Goal: Task Accomplishment & Management: Complete application form

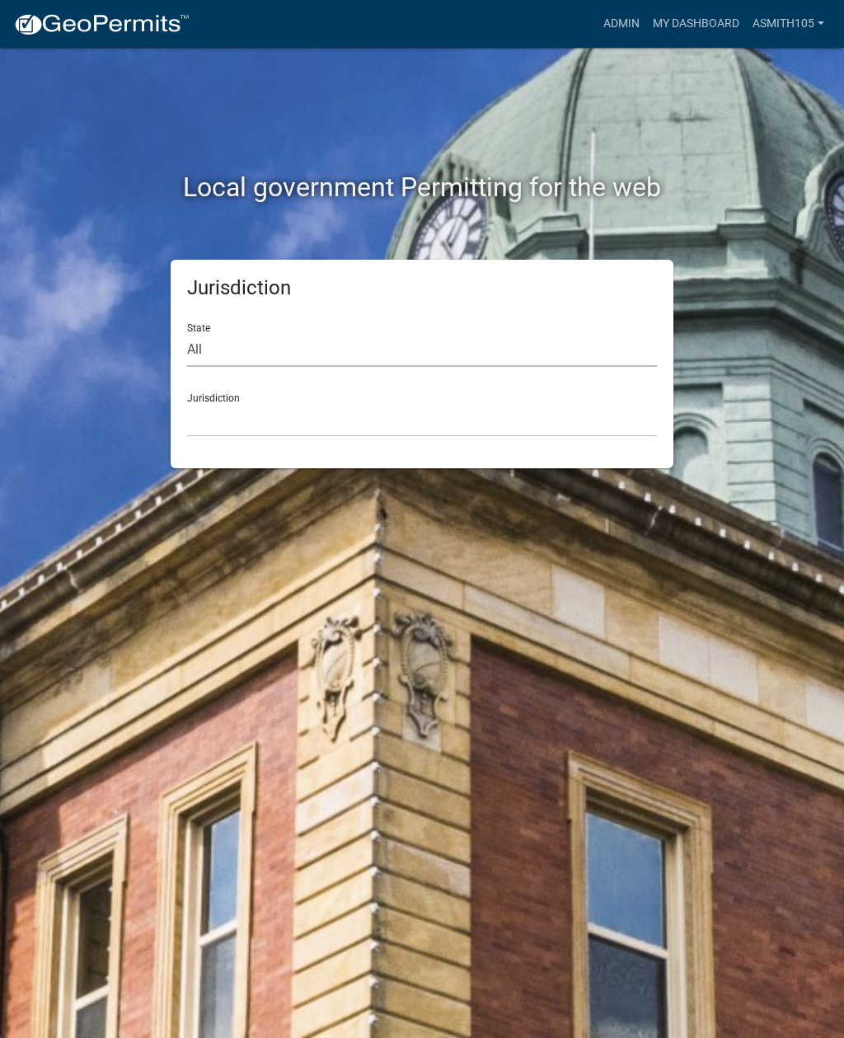
click at [324, 340] on select "All [US_STATE] [US_STATE] [US_STATE] [US_STATE] [US_STATE] [US_STATE] [US_STATE…" at bounding box center [422, 350] width 470 height 34
select select "[US_STATE]"
click at [350, 415] on select "[GEOGRAPHIC_DATA], [US_STATE][PERSON_NAME][GEOGRAPHIC_DATA], [US_STATE][PERSON_…" at bounding box center [422, 420] width 470 height 34
click at [394, 425] on select "[GEOGRAPHIC_DATA], [US_STATE][PERSON_NAME][GEOGRAPHIC_DATA], [US_STATE][PERSON_…" at bounding box center [422, 420] width 470 height 34
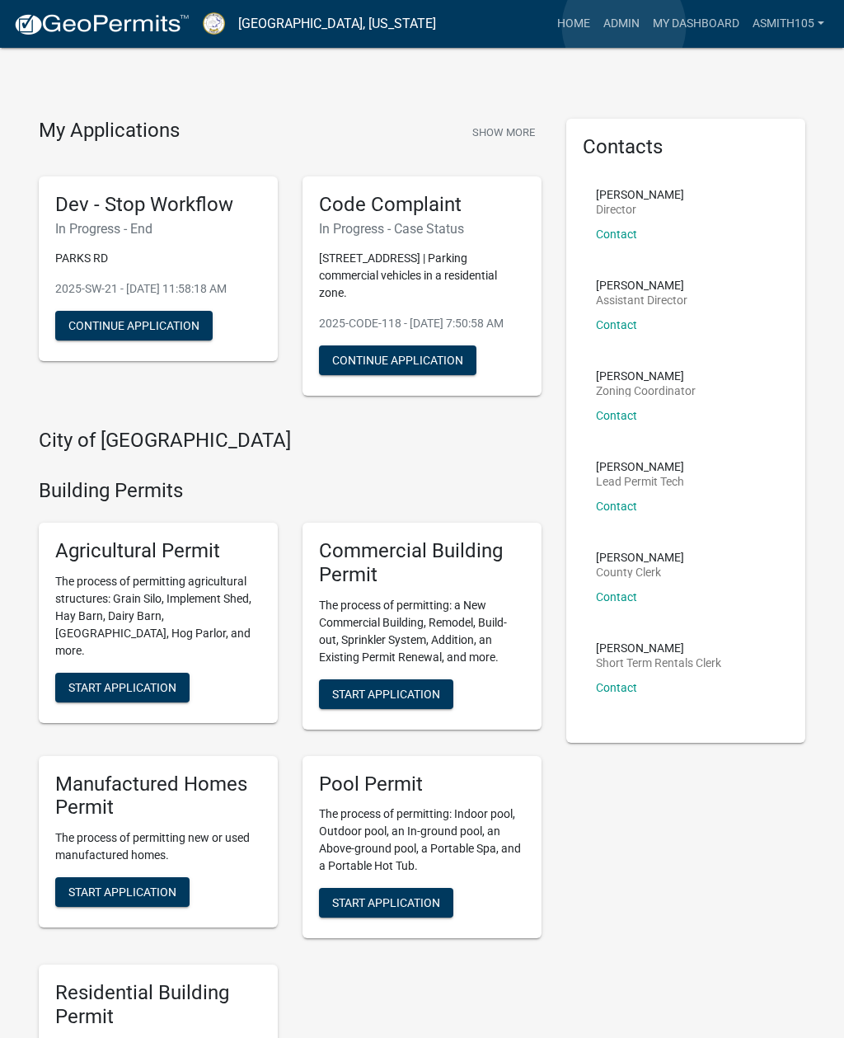
click at [625, 26] on link "Admin" at bounding box center [621, 23] width 49 height 31
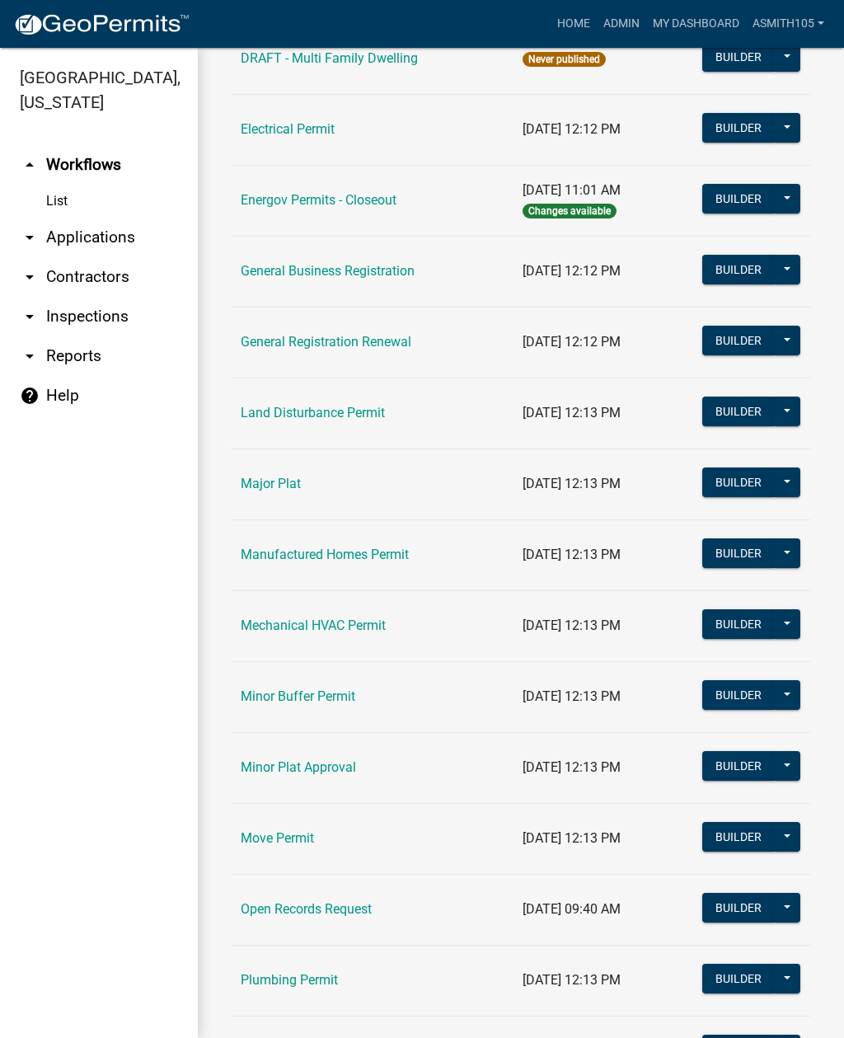
scroll to position [958, 0]
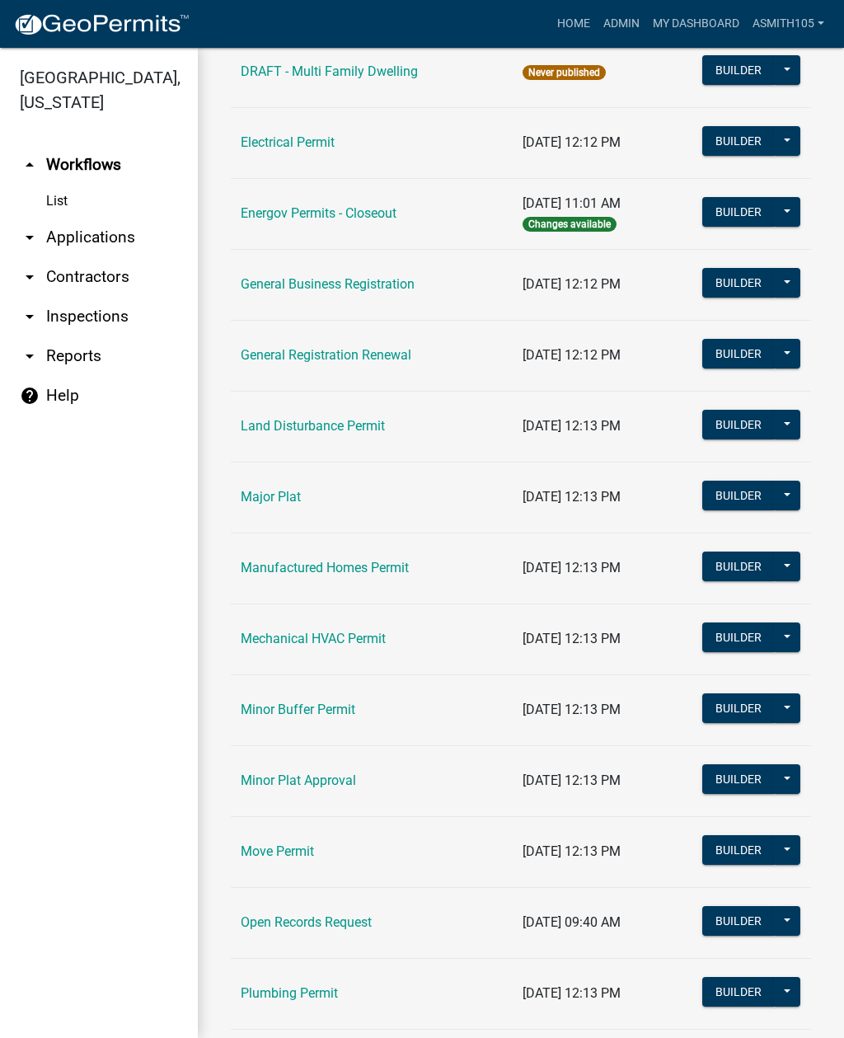
click at [317, 433] on link "Land Disturbance Permit" at bounding box center [313, 426] width 144 height 16
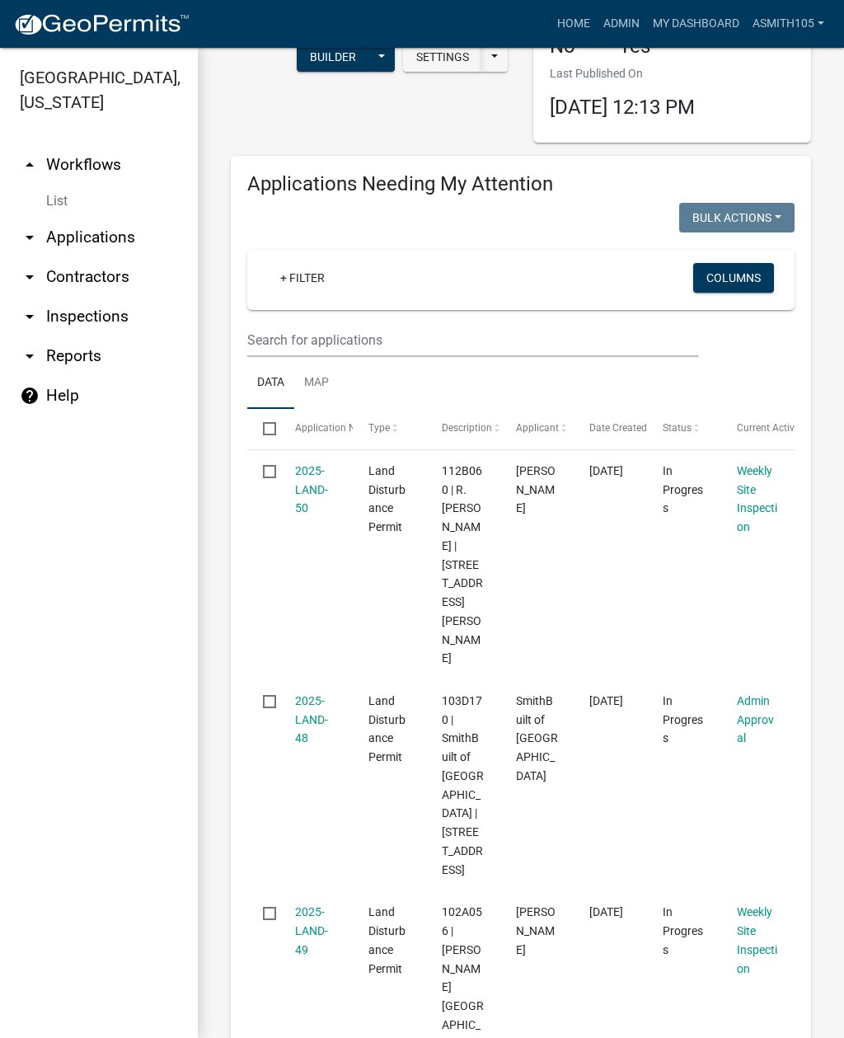
scroll to position [155, 0]
click at [318, 693] on link "2025-LAND-48" at bounding box center [311, 718] width 33 height 51
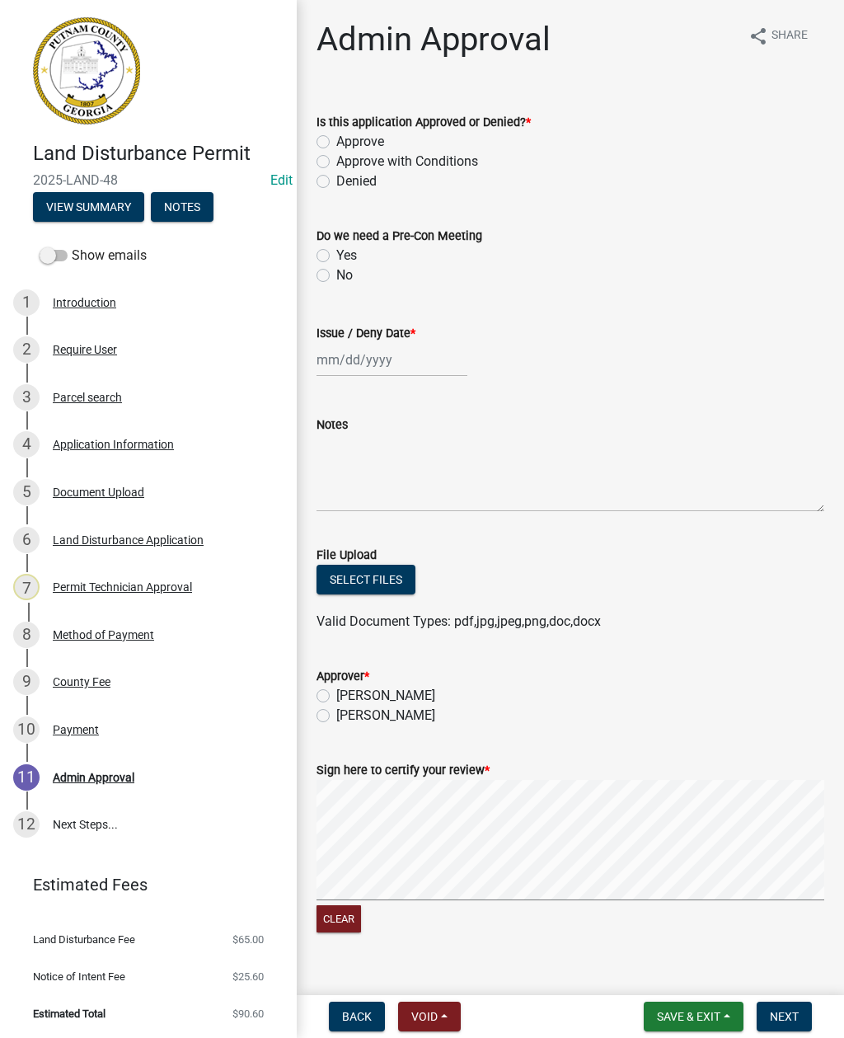
click at [336, 139] on label "Approve" at bounding box center [360, 142] width 48 height 20
click at [336, 139] on input "Approve" at bounding box center [341, 137] width 11 height 11
radio input "true"
click at [336, 274] on label "No" at bounding box center [344, 275] width 16 height 20
click at [336, 274] on input "No" at bounding box center [341, 270] width 11 height 11
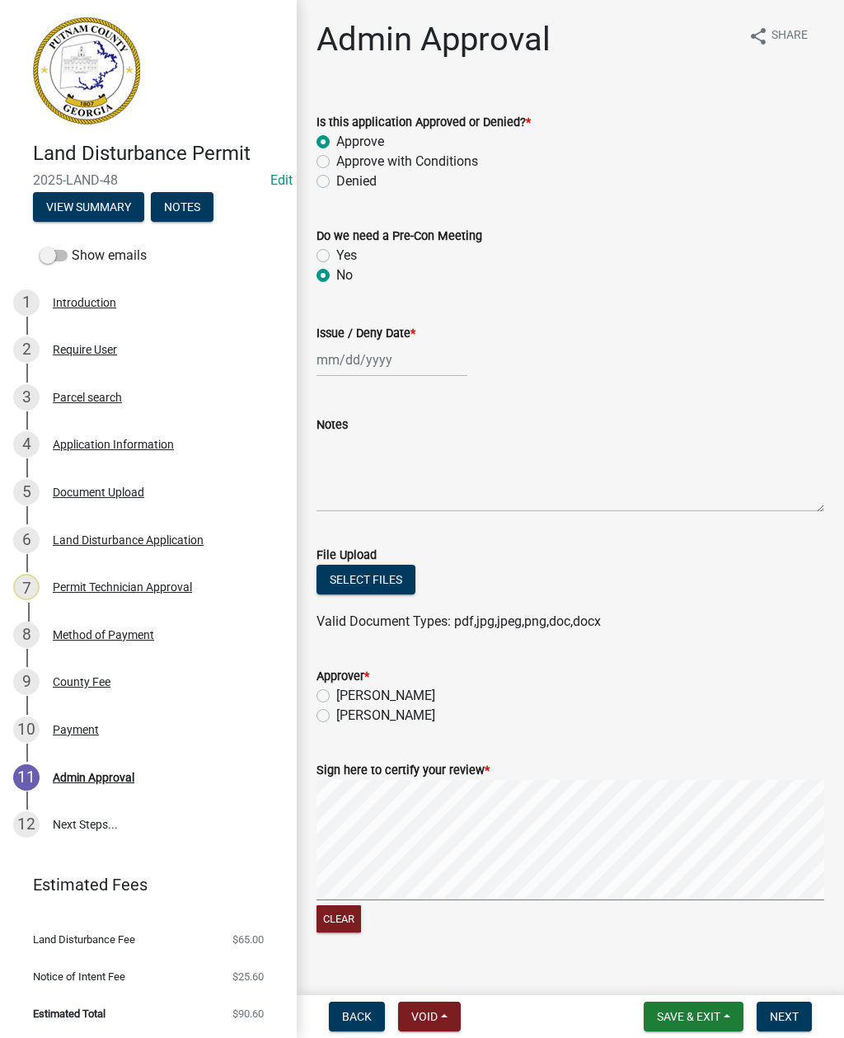
radio input "true"
click at [373, 362] on div at bounding box center [392, 360] width 151 height 34
select select "8"
select select "2025"
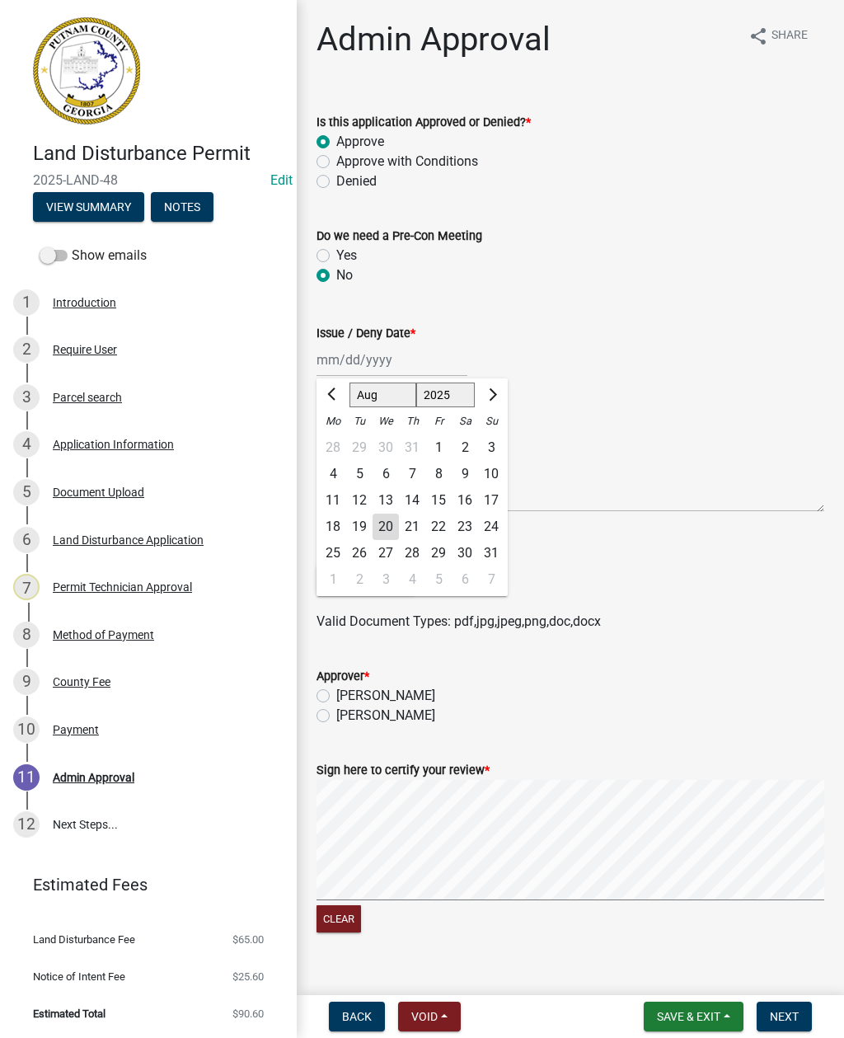
click at [388, 533] on div "20" at bounding box center [386, 527] width 26 height 26
type input "[DATE]"
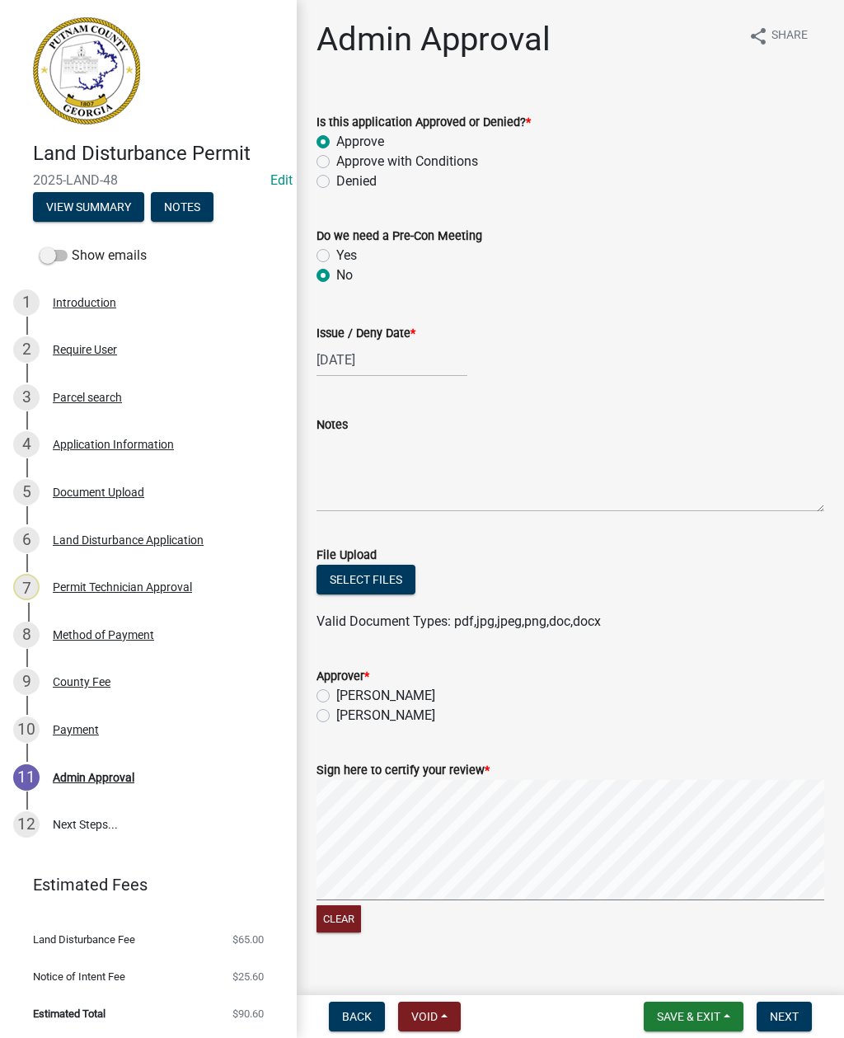
click at [333, 688] on div "[PERSON_NAME]" at bounding box center [571, 696] width 508 height 20
click at [339, 688] on label "[PERSON_NAME]" at bounding box center [385, 696] width 99 height 20
click at [339, 688] on input "[PERSON_NAME]" at bounding box center [341, 691] width 11 height 11
radio input "true"
click at [372, 460] on textarea "Notes" at bounding box center [571, 472] width 508 height 77
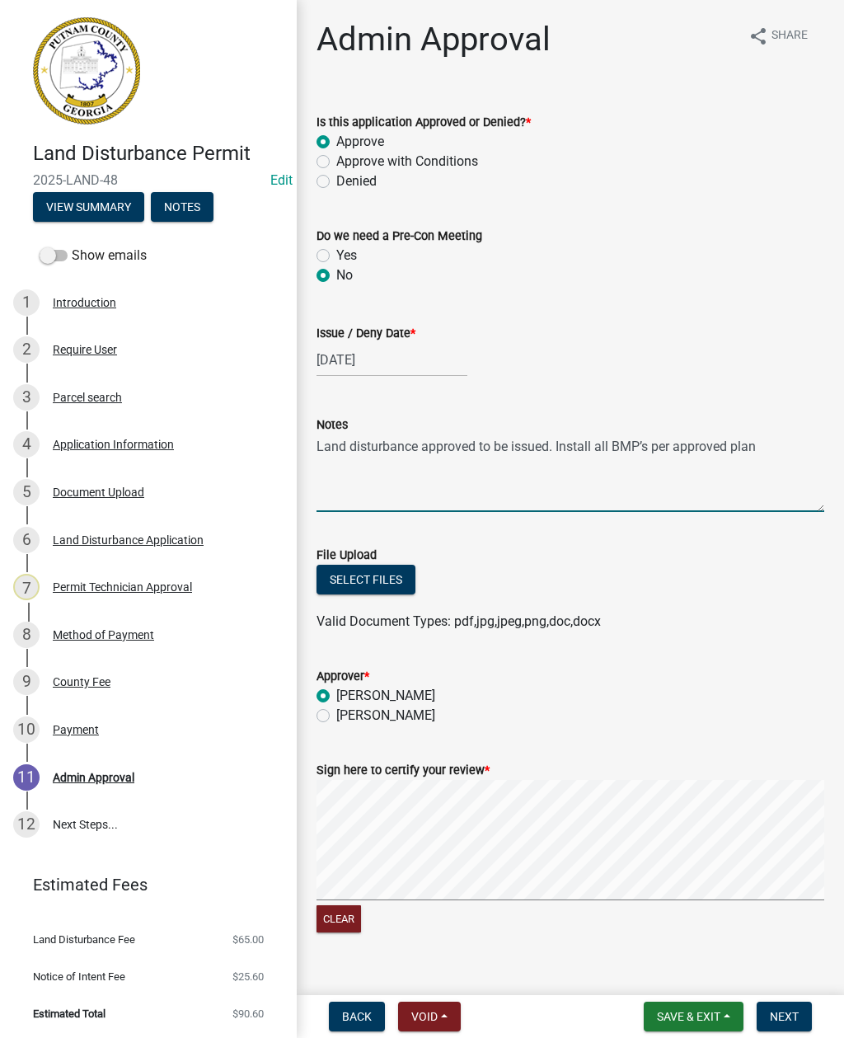
type textarea "Land disturbance approved to be issued. Install all BMP’s per approved plan."
click at [802, 1013] on button "Next" at bounding box center [784, 1017] width 55 height 30
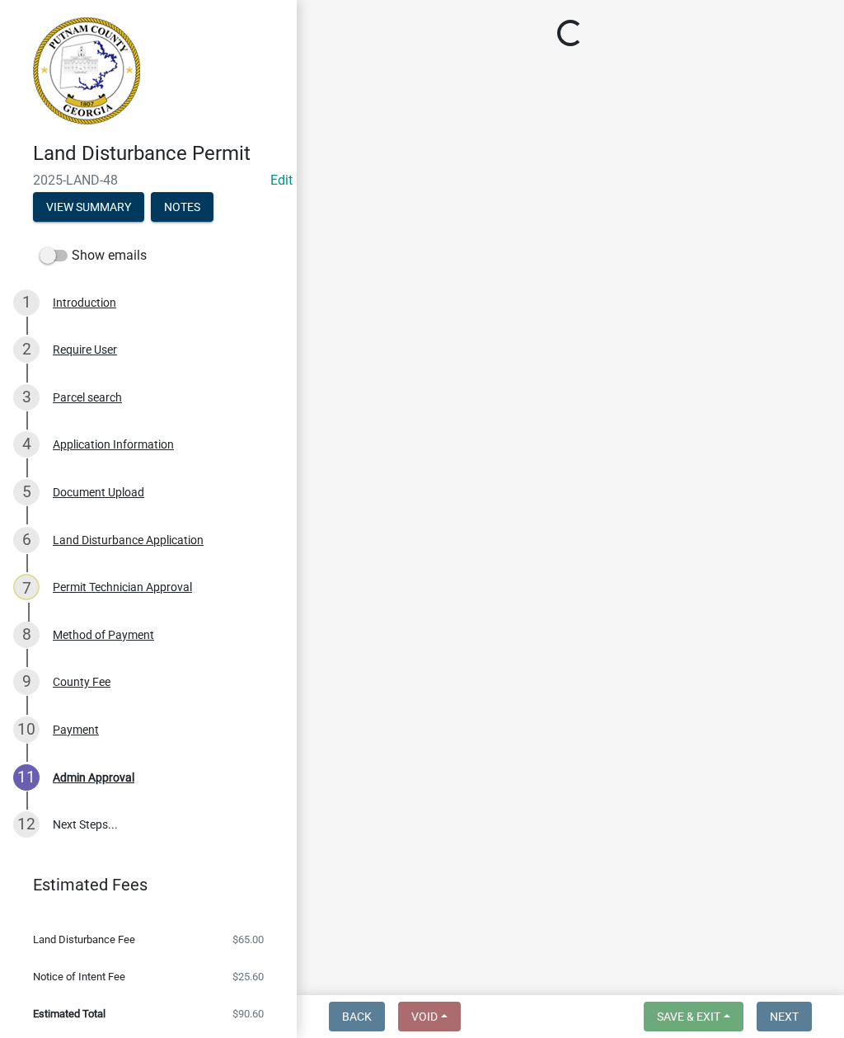
select select "af3c6edf-34d7-49be-824e-99d5d0a3954f"
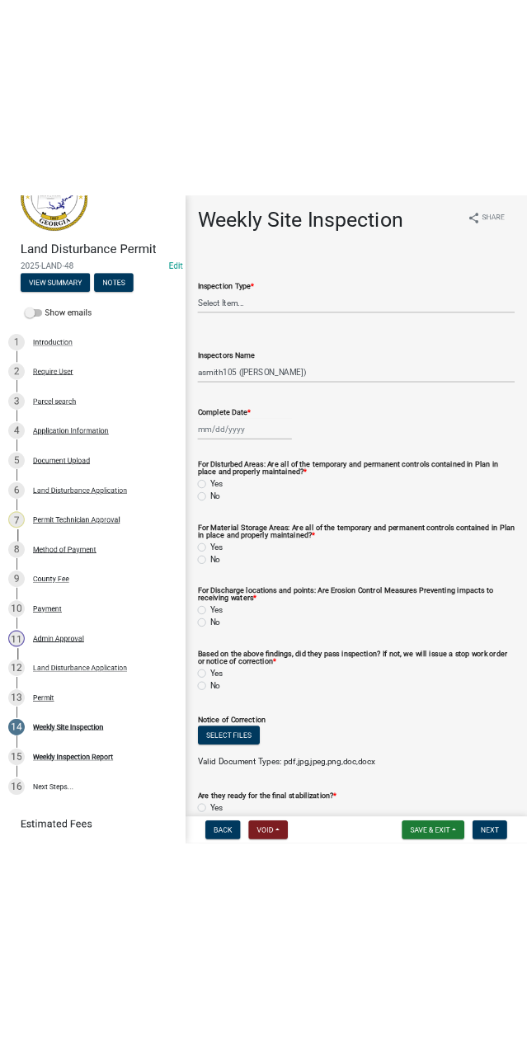
scroll to position [184, 0]
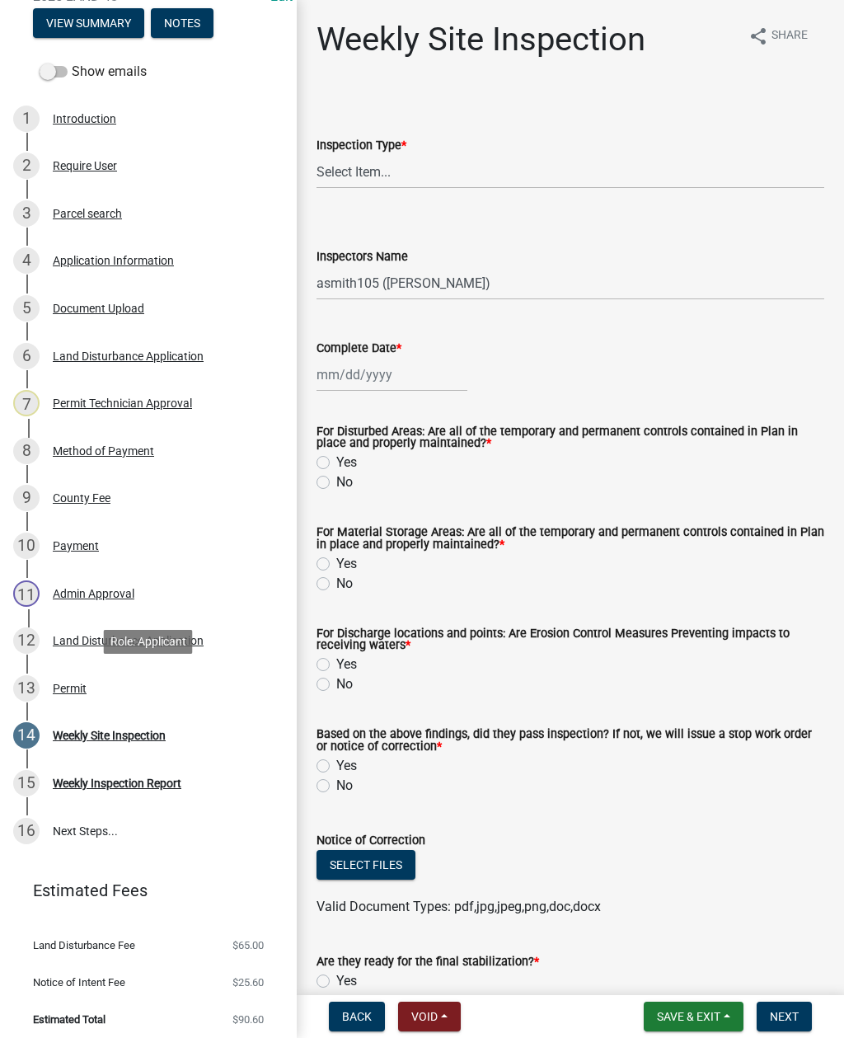
click at [62, 690] on div "Permit" at bounding box center [70, 689] width 34 height 12
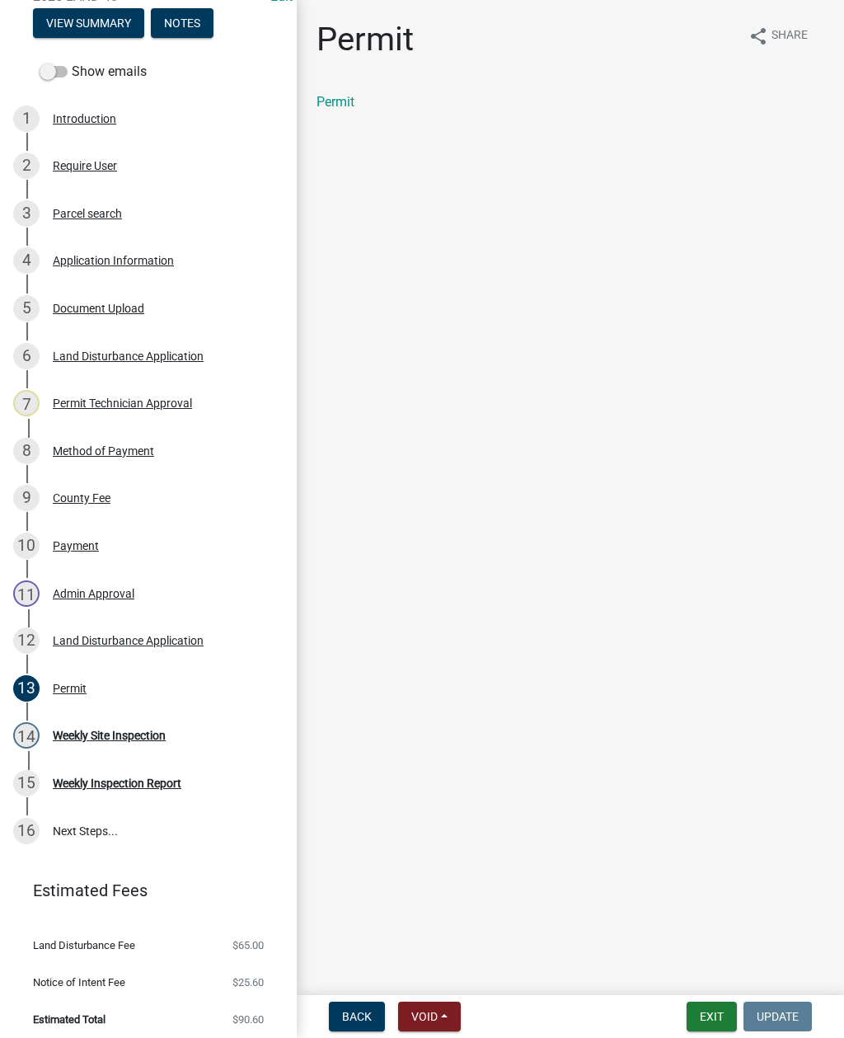
click at [337, 109] on link "Permit" at bounding box center [336, 102] width 38 height 16
